Goal: Task Accomplishment & Management: Use online tool/utility

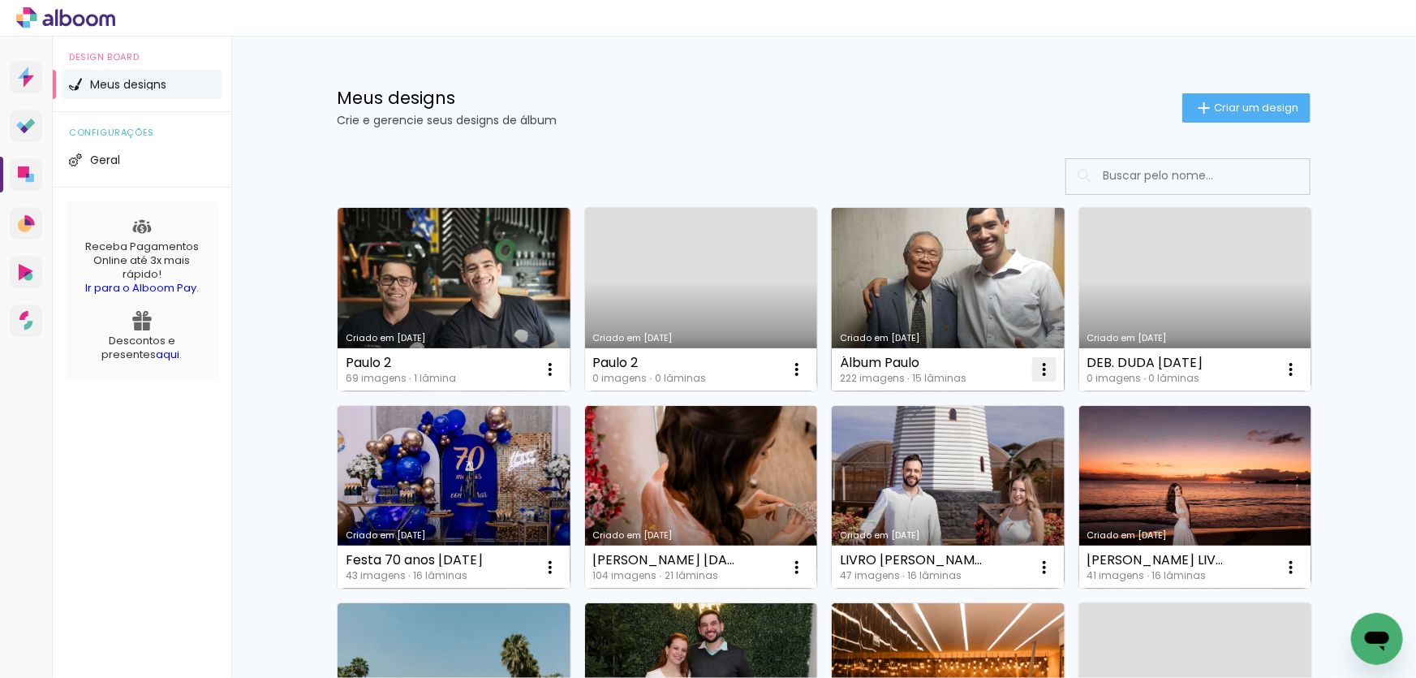
click at [1042, 381] on paper-icon-button at bounding box center [1044, 369] width 32 height 32
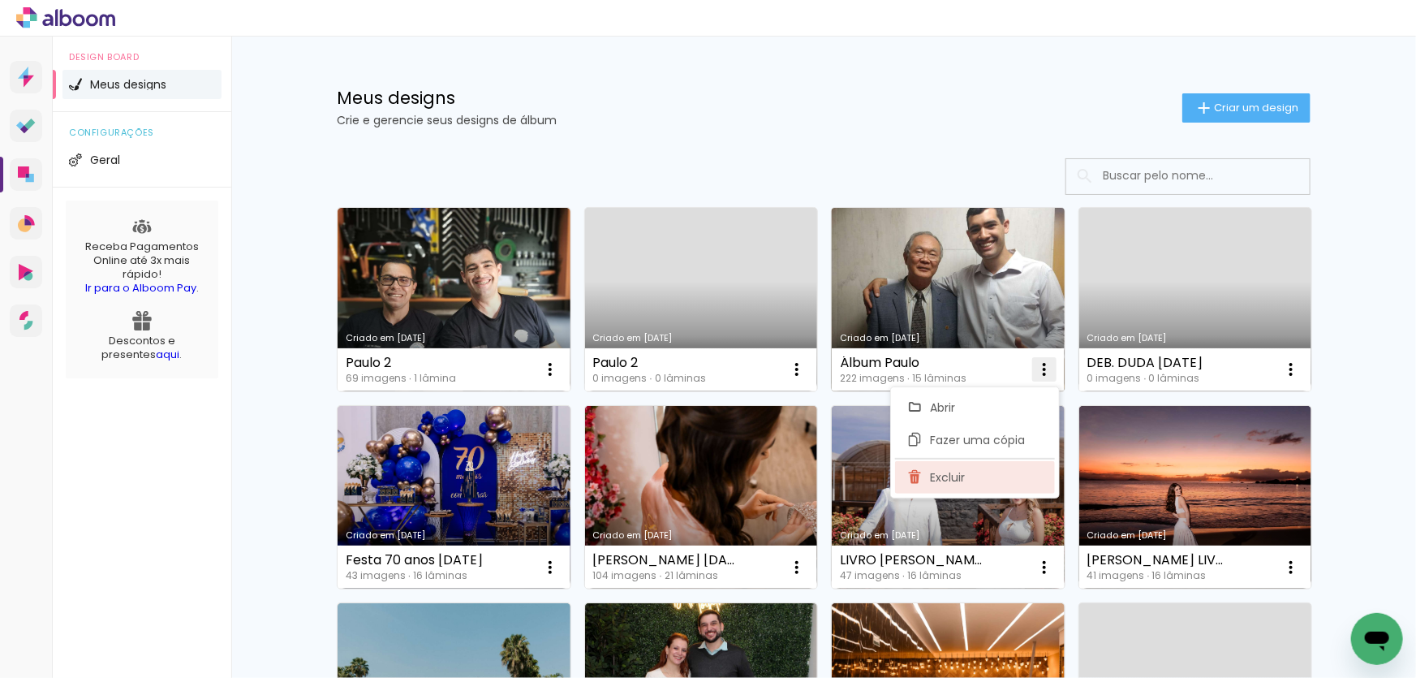
click at [978, 484] on paper-item "Excluir" at bounding box center [975, 477] width 160 height 32
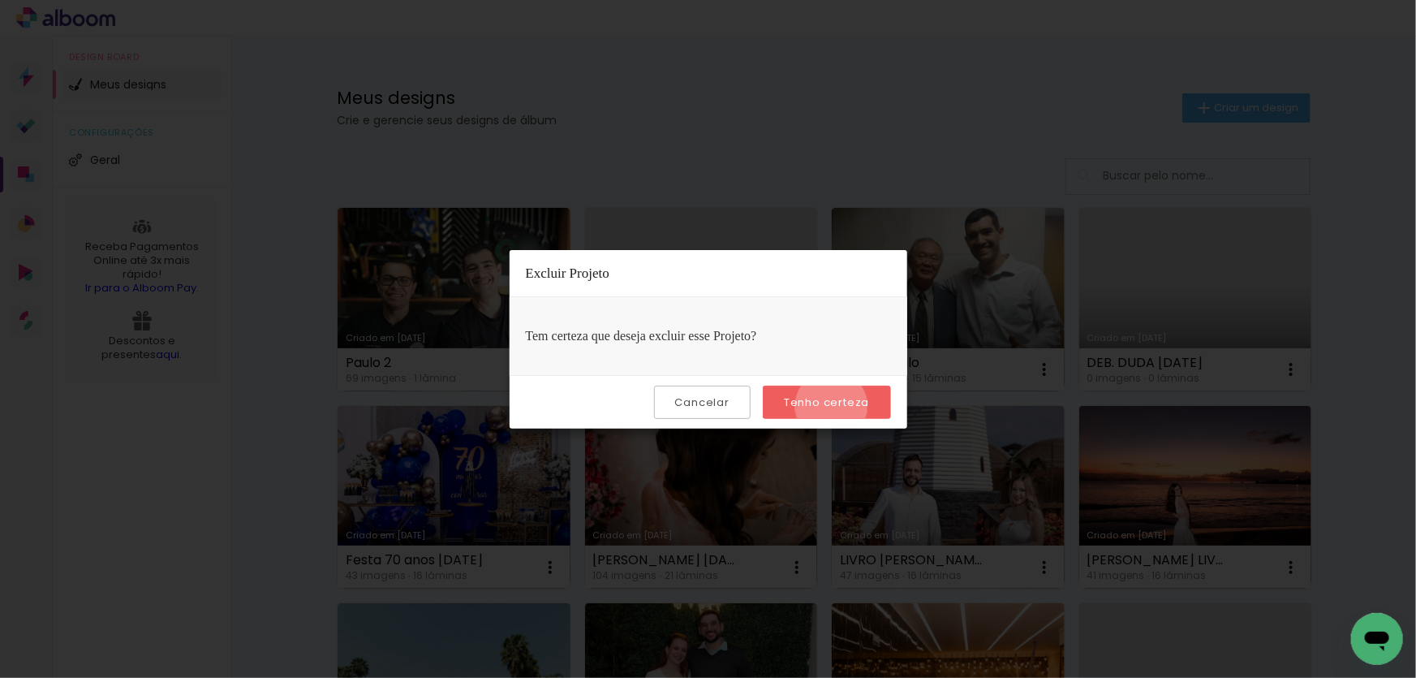
click at [0, 0] on slot "Tenho certeza" at bounding box center [0, 0] width 0 height 0
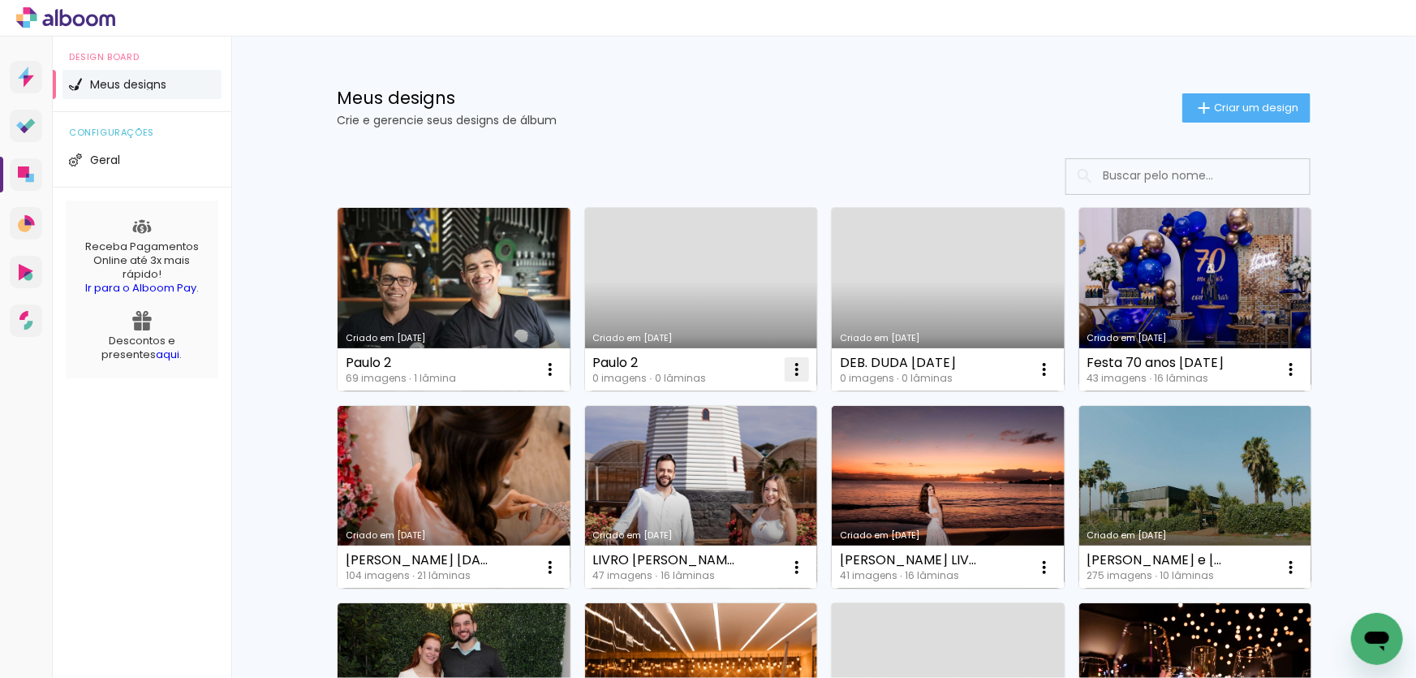
click at [799, 372] on iron-icon at bounding box center [796, 368] width 19 height 19
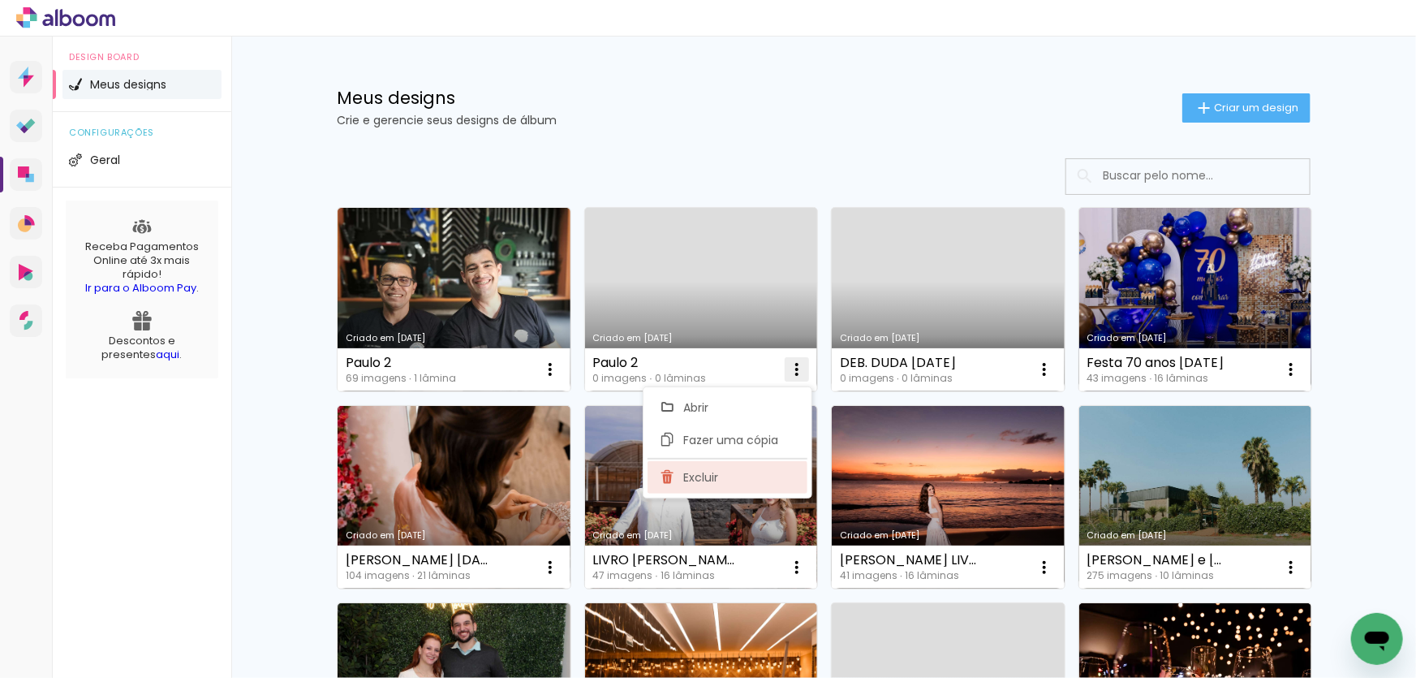
click at [744, 482] on paper-item "Excluir" at bounding box center [727, 477] width 160 height 32
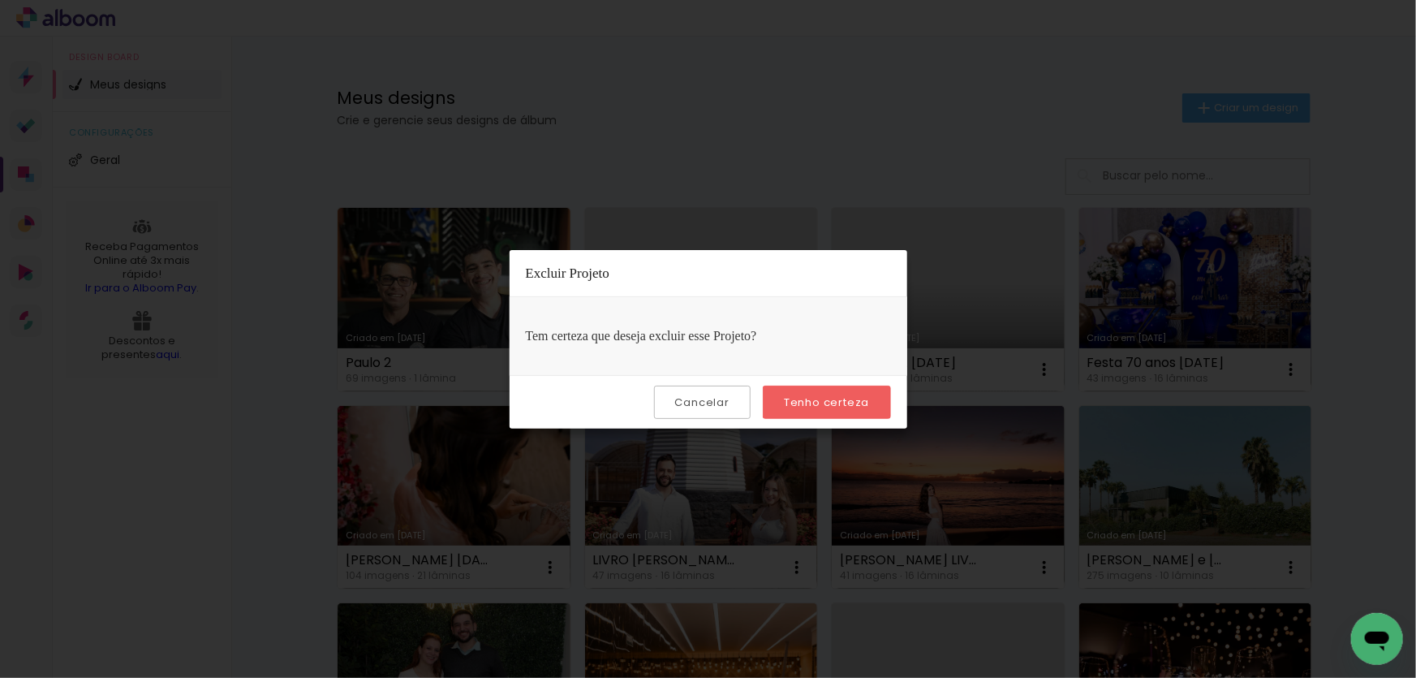
click at [0, 0] on slot "Tenho certeza" at bounding box center [0, 0] width 0 height 0
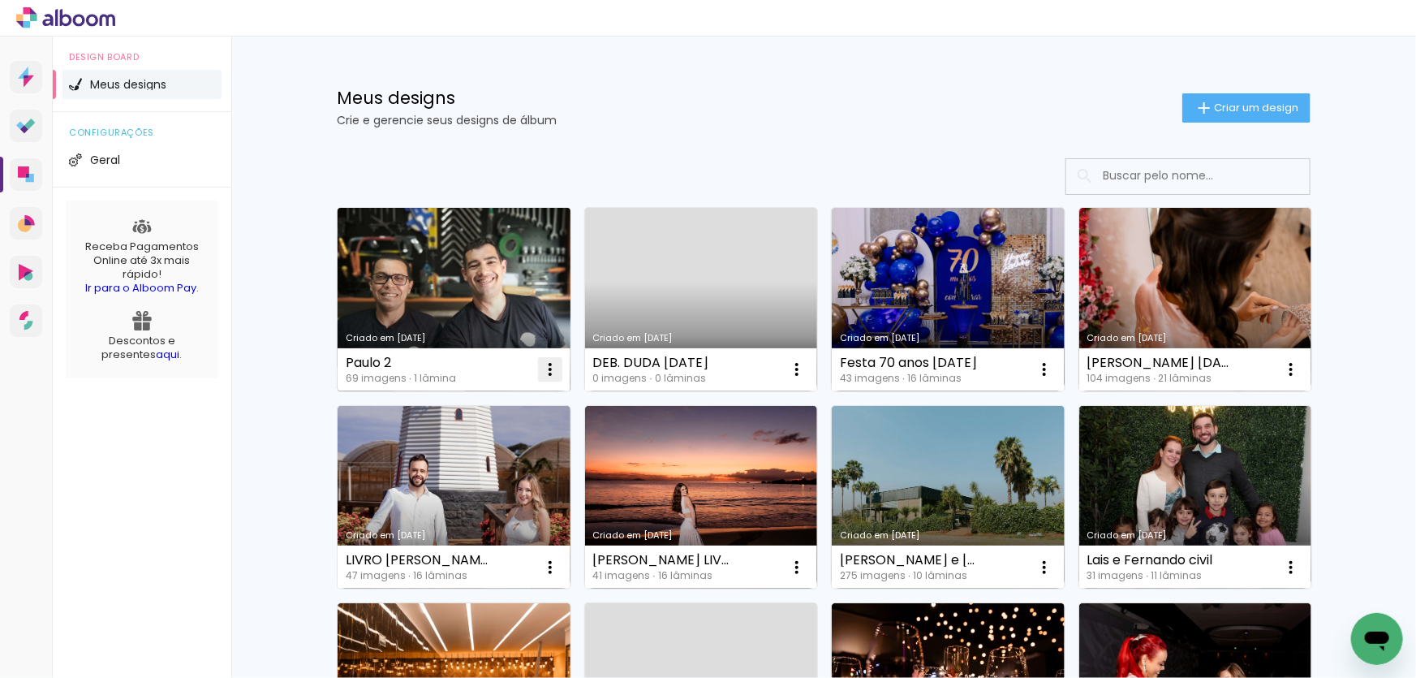
click at [544, 364] on iron-icon at bounding box center [549, 368] width 19 height 19
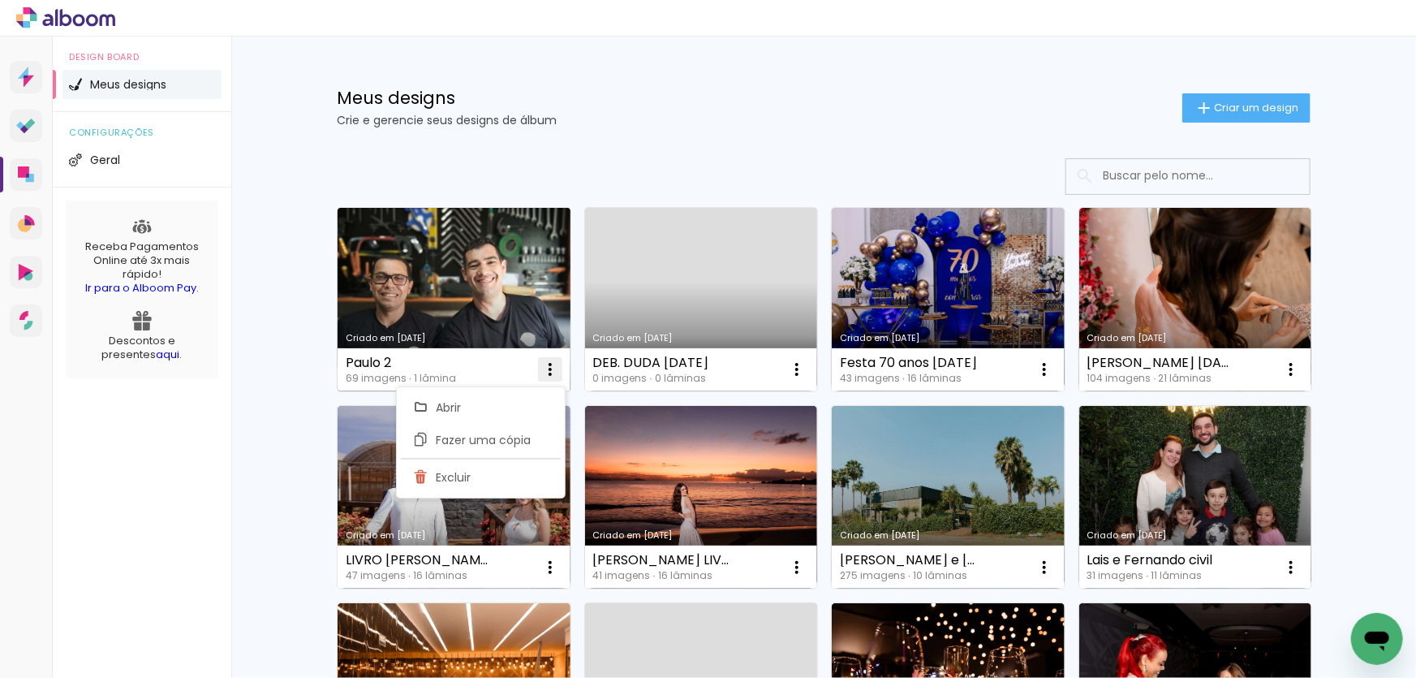
click at [480, 475] on paper-item "Excluir" at bounding box center [481, 477] width 160 height 32
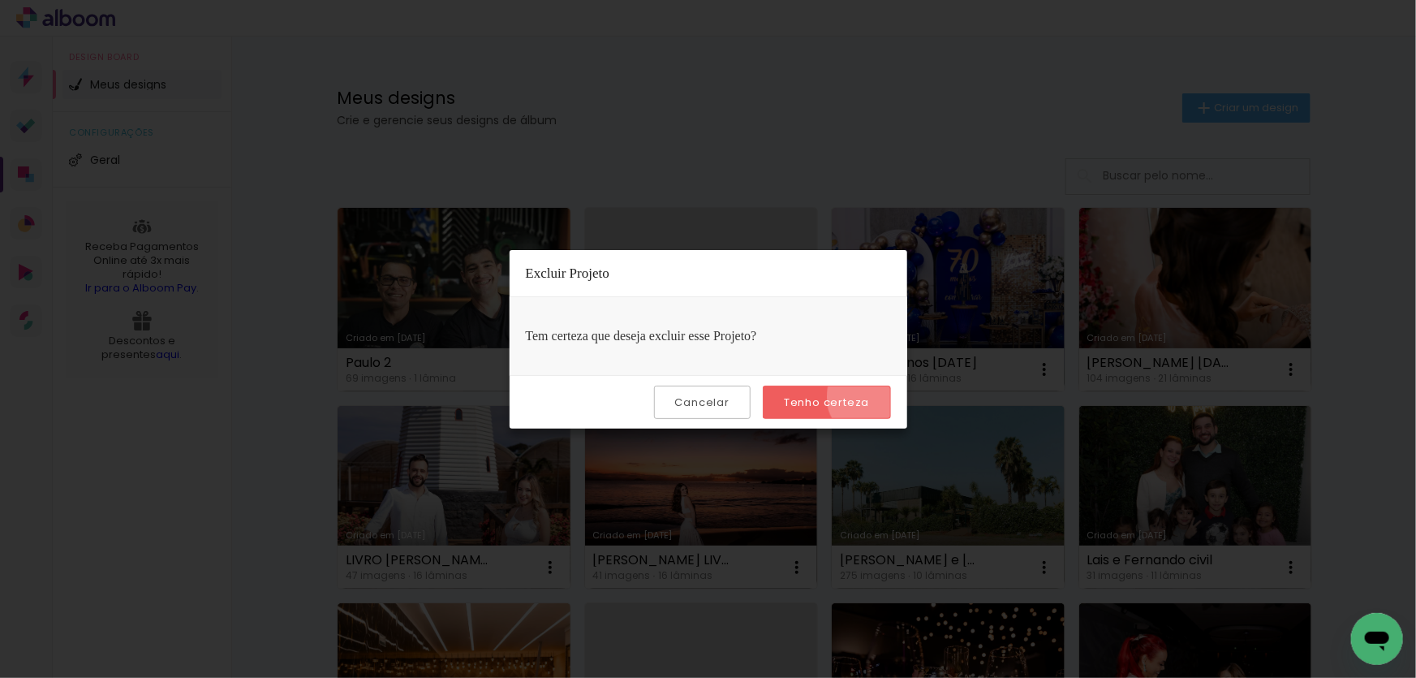
click at [876, 397] on paper-button "Tenho certeza" at bounding box center [826, 401] width 127 height 33
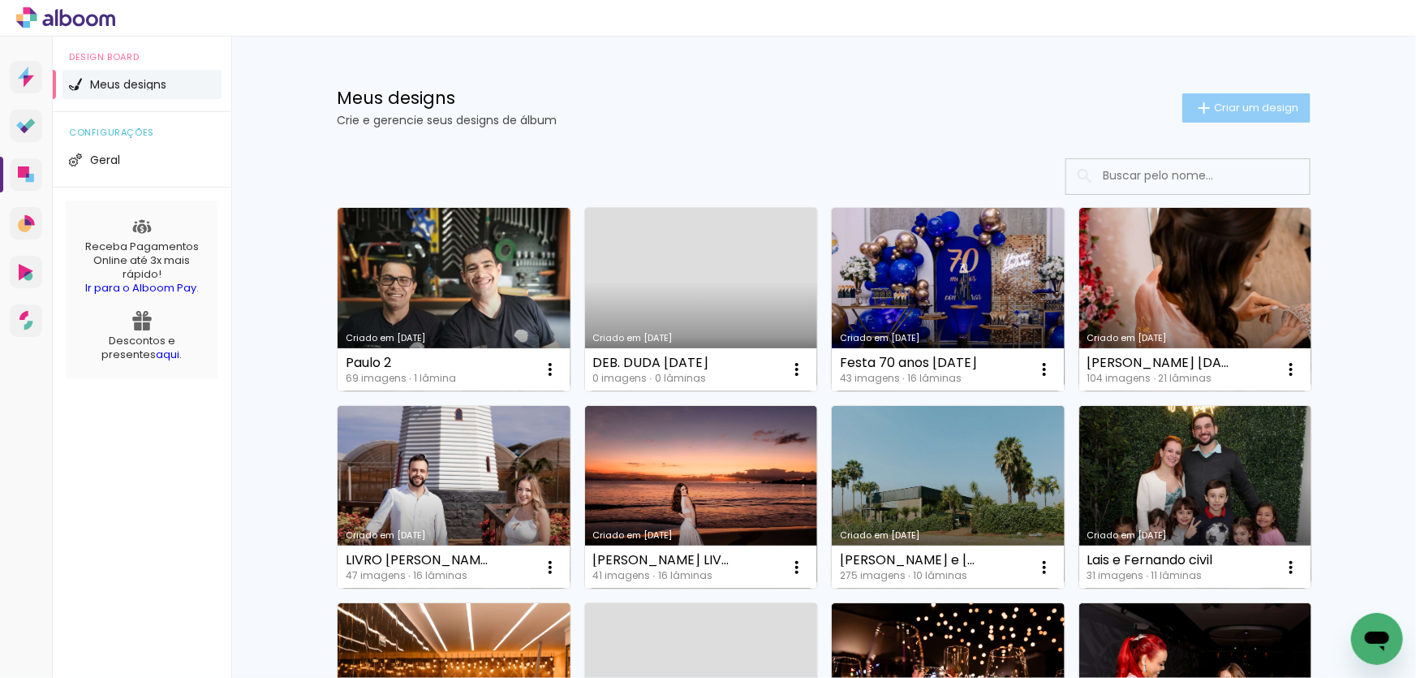
click at [1250, 111] on span "Criar um design" at bounding box center [1256, 107] width 84 height 11
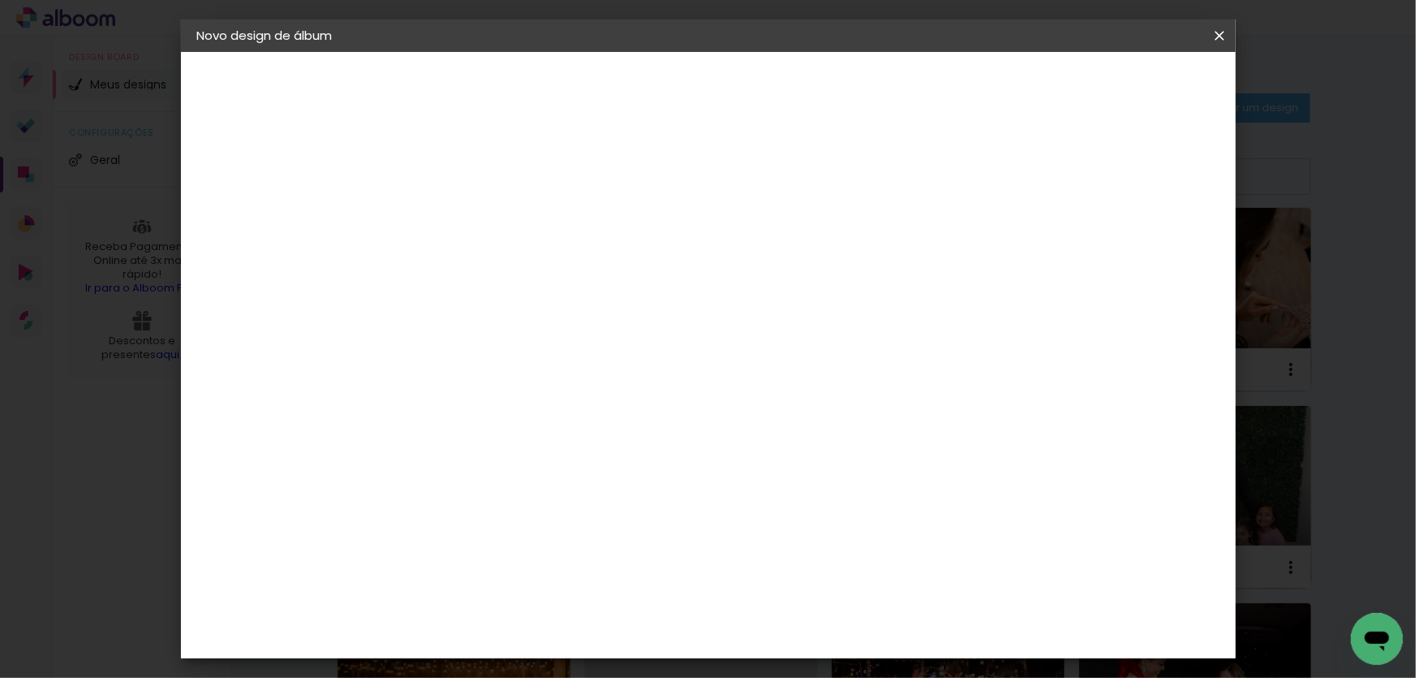
click at [462, 226] on input at bounding box center [462, 217] width 0 height 25
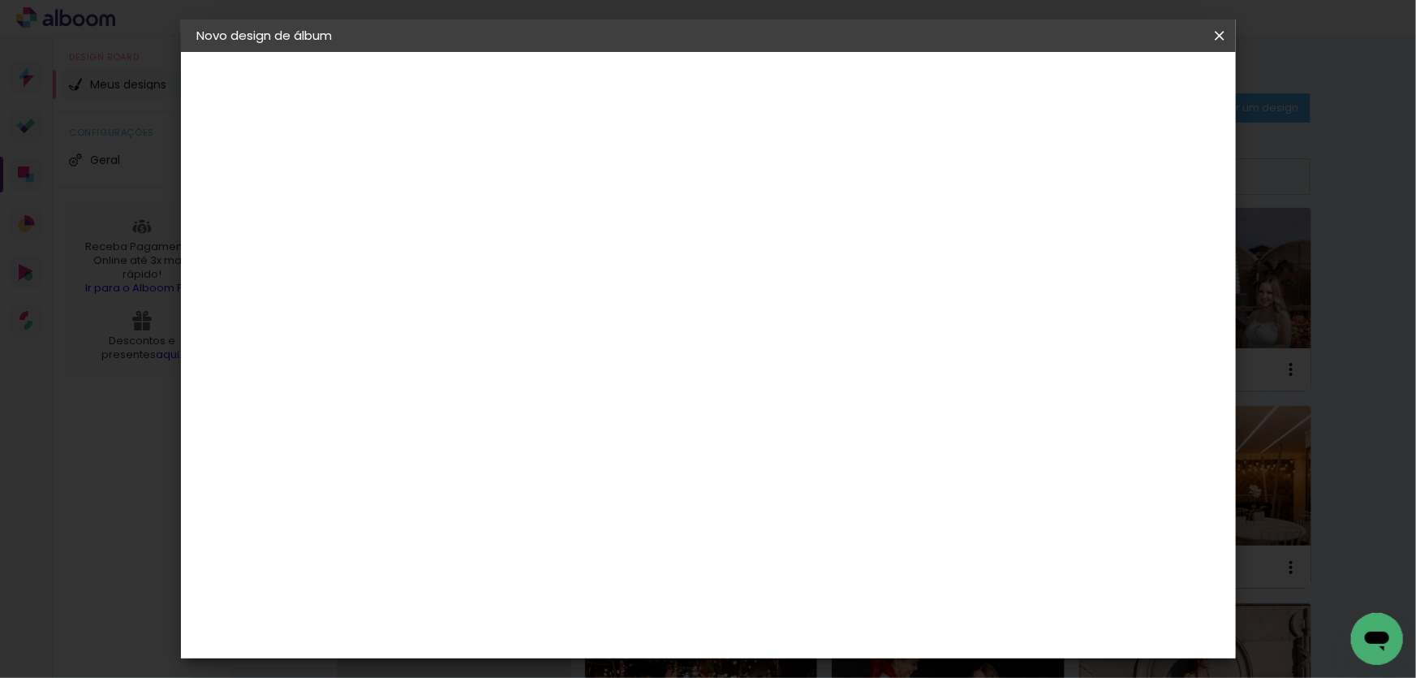
type input "Maria Aparecida 30nov24"
type paper-input "Maria Aparecida 30nov24"
click at [0, 0] on slot "Avançar" at bounding box center [0, 0] width 0 height 0
click at [766, 252] on paper-item "Tamanho Livre" at bounding box center [688, 247] width 156 height 36
click at [0, 0] on slot "Avançar" at bounding box center [0, 0] width 0 height 0
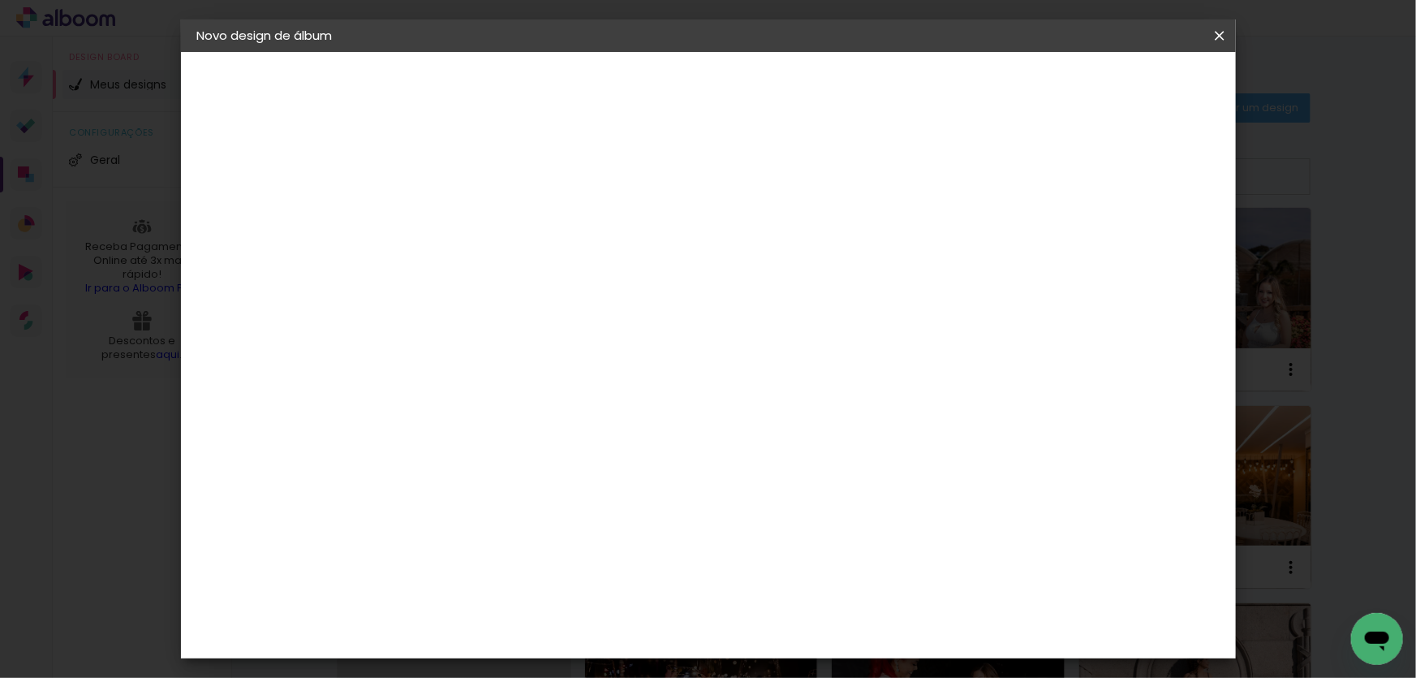
drag, startPoint x: 422, startPoint y: 460, endPoint x: 412, endPoint y: 460, distance: 9.7
click at [412, 460] on input "30" at bounding box center [411, 461] width 42 height 24
click at [411, 460] on input "30" at bounding box center [411, 461] width 42 height 24
type input "20"
type paper-input "20"
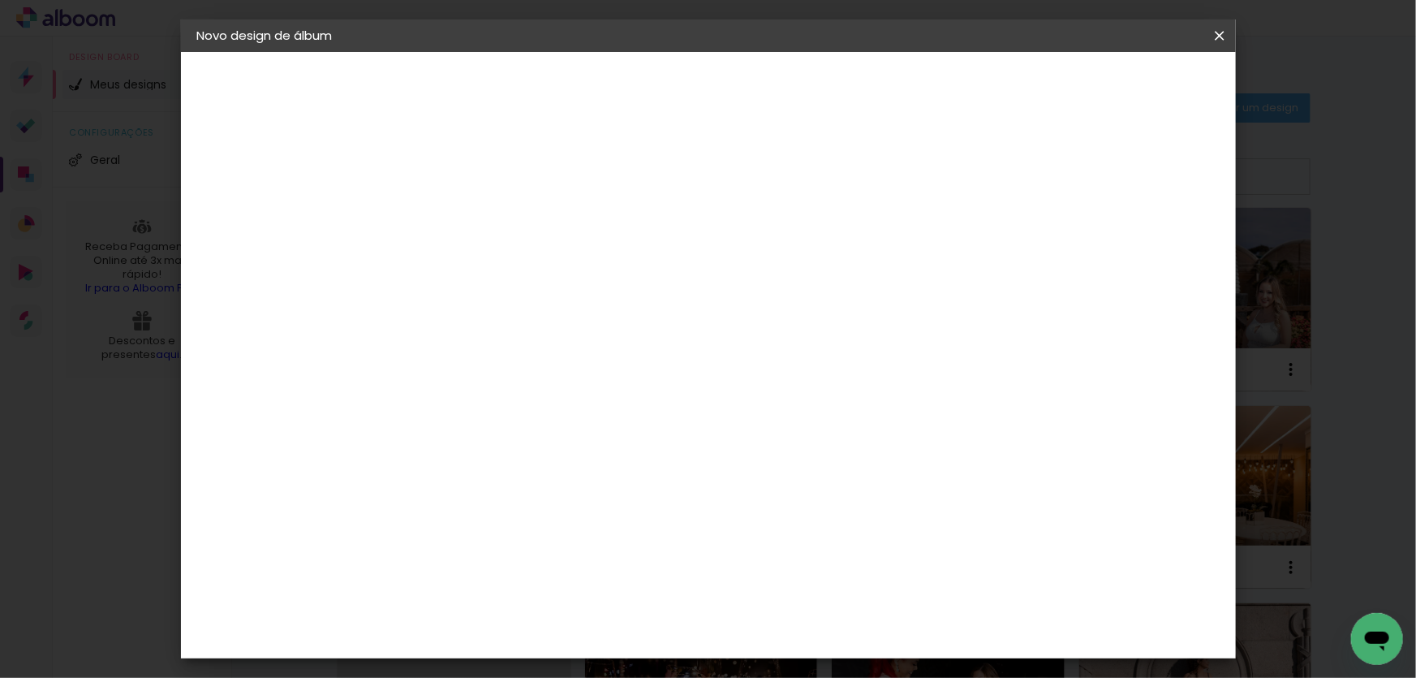
click at [1119, 80] on span "Iniciar design" at bounding box center [1082, 85] width 74 height 11
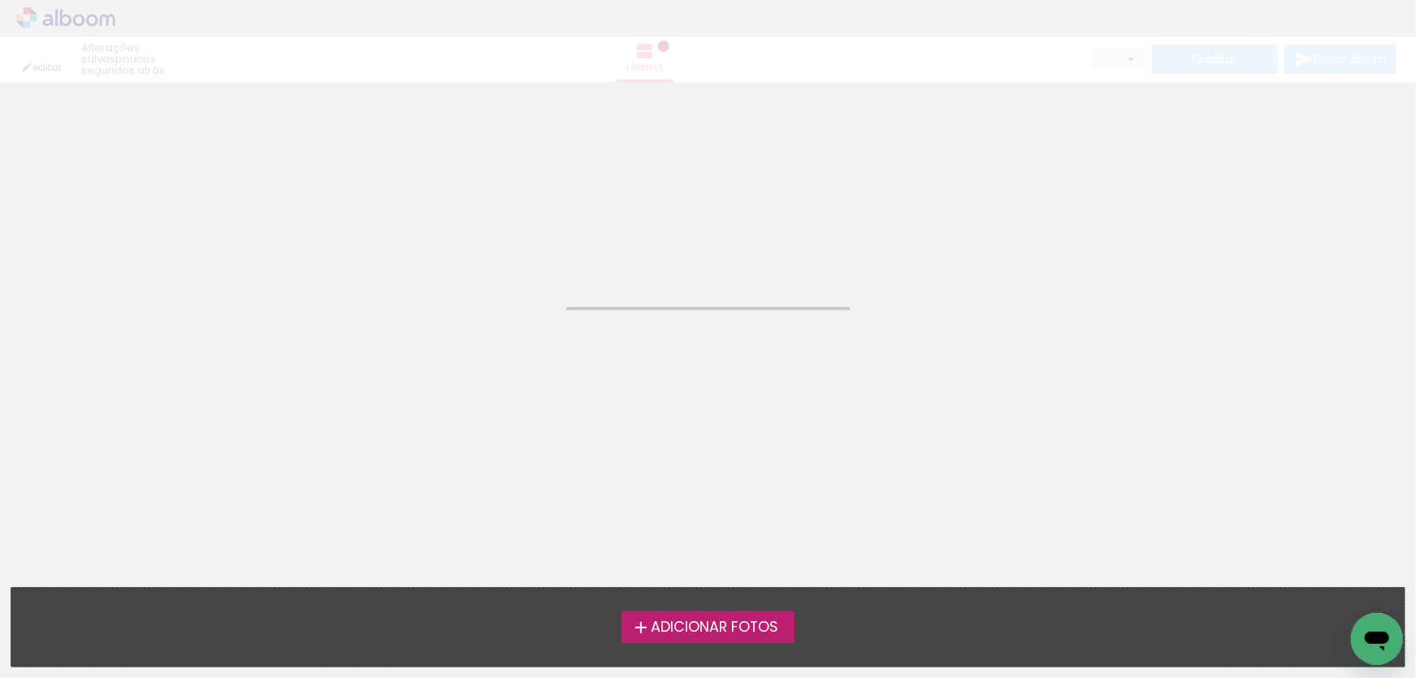
click at [730, 632] on span "Adicionar Fotos" at bounding box center [714, 627] width 127 height 15
click at [0, 0] on input "file" at bounding box center [0, 0] width 0 height 0
